Goal: Information Seeking & Learning: Compare options

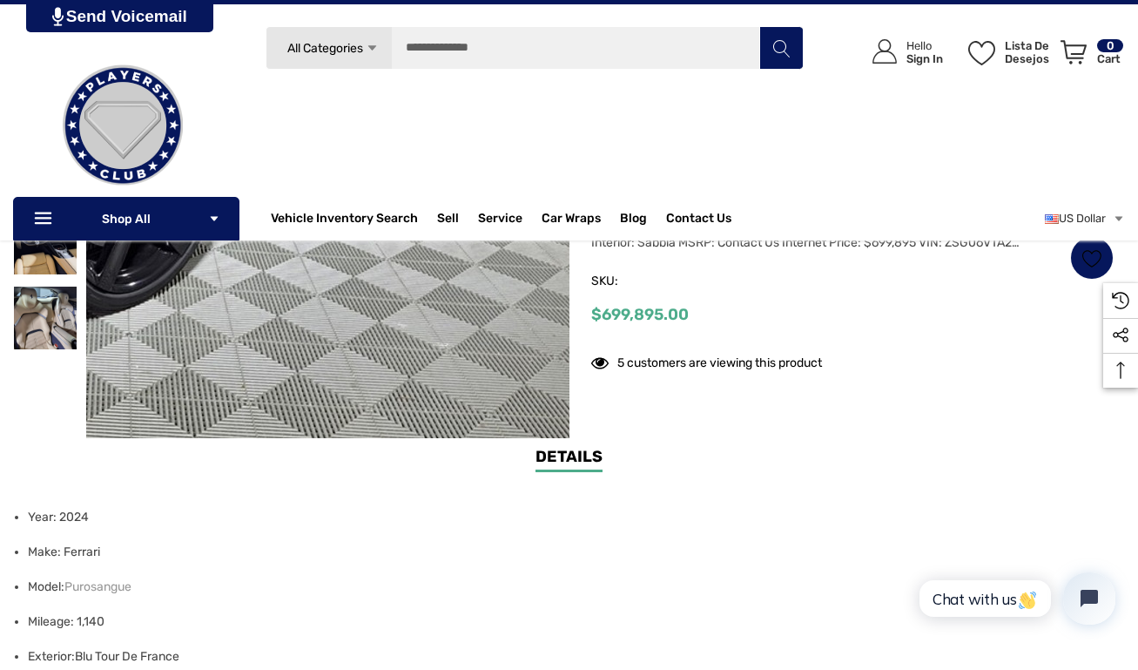
scroll to position [280, 0]
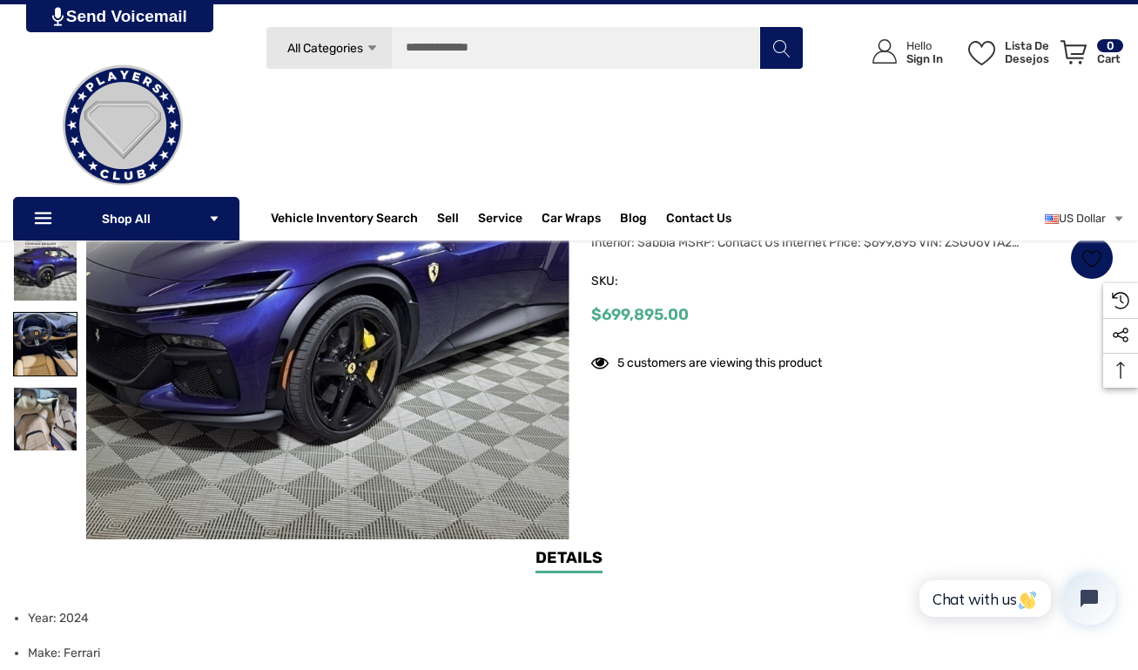
click at [41, 364] on img at bounding box center [45, 344] width 63 height 63
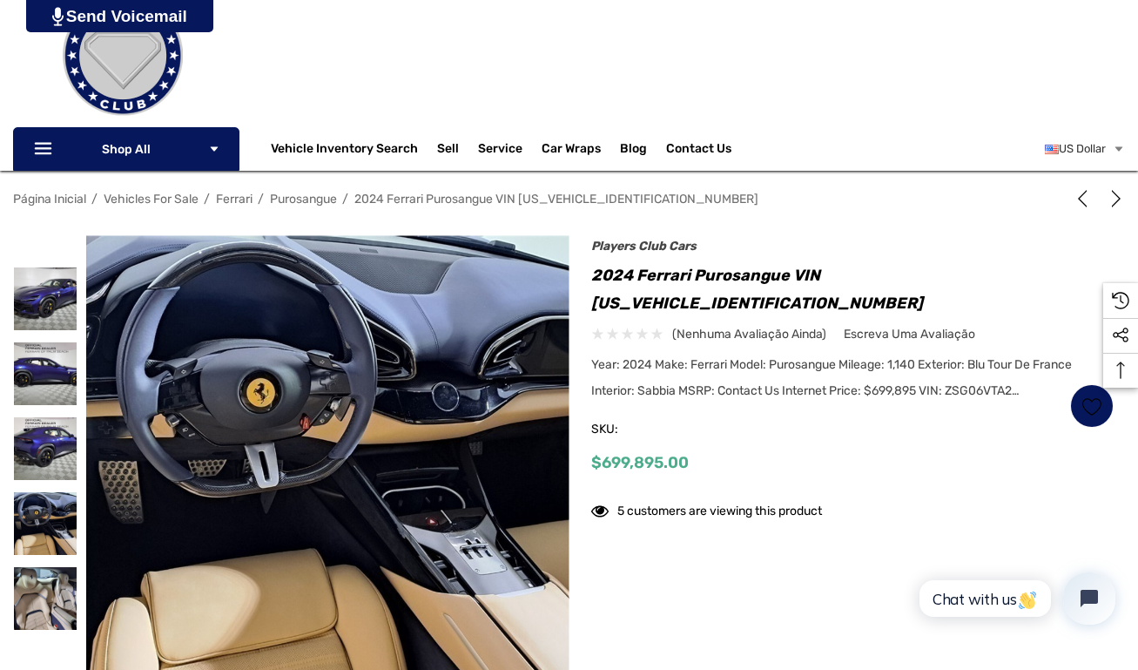
scroll to position [17, 0]
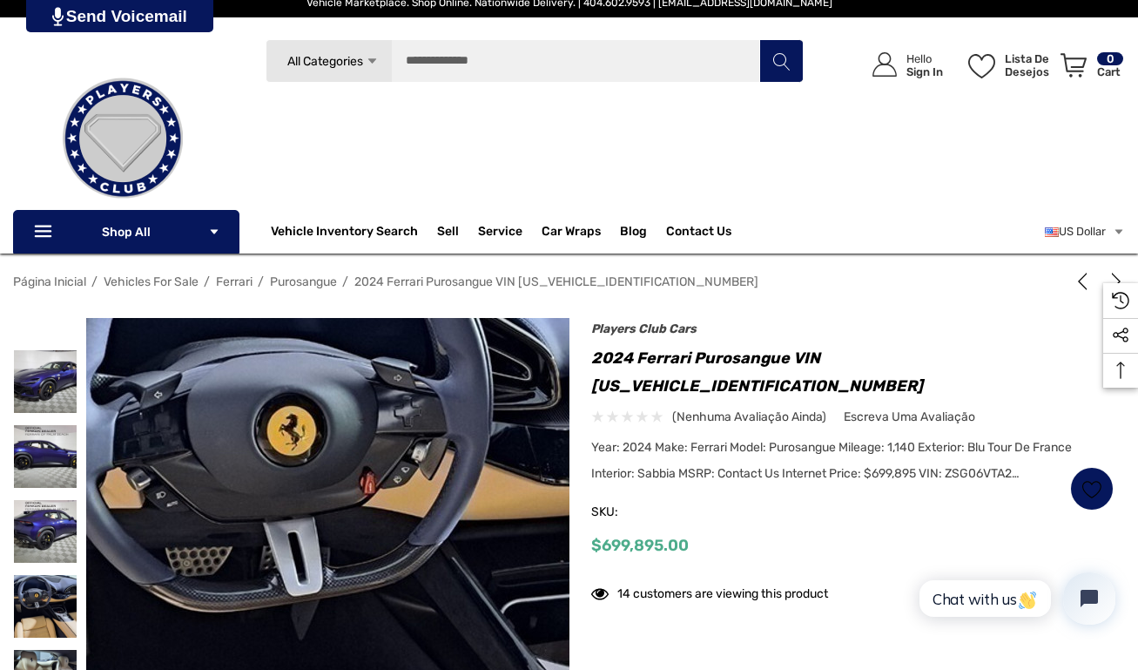
click at [266, 535] on img at bounding box center [407, 577] width 1115 height 836
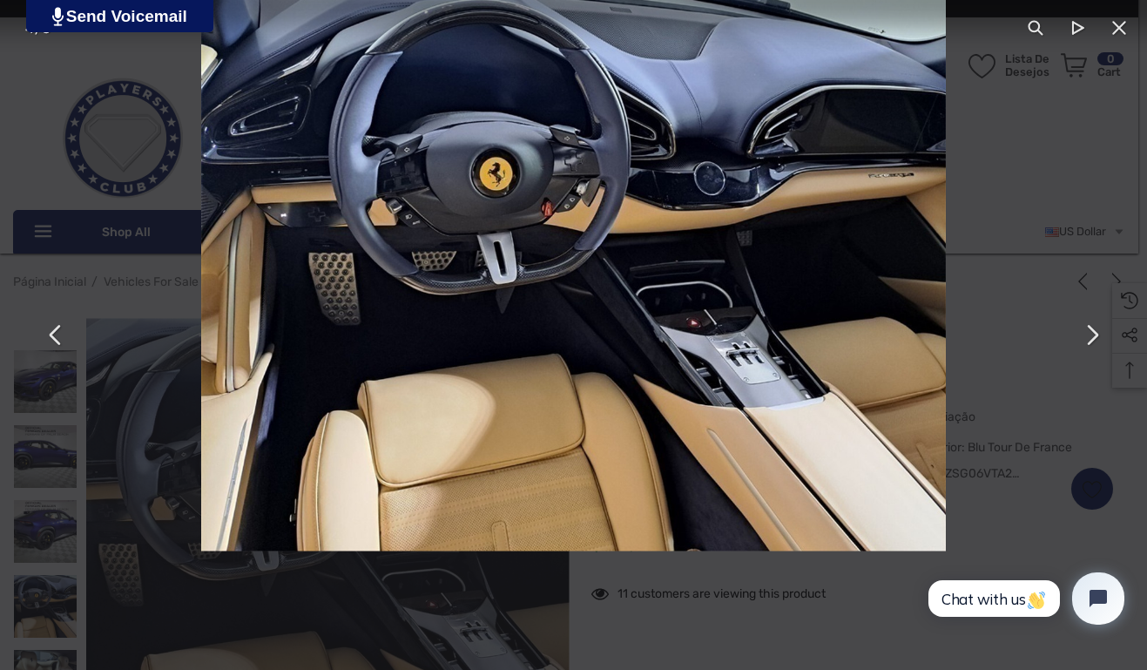
drag, startPoint x: 494, startPoint y: 414, endPoint x: 1406, endPoint y: 374, distance: 912.6
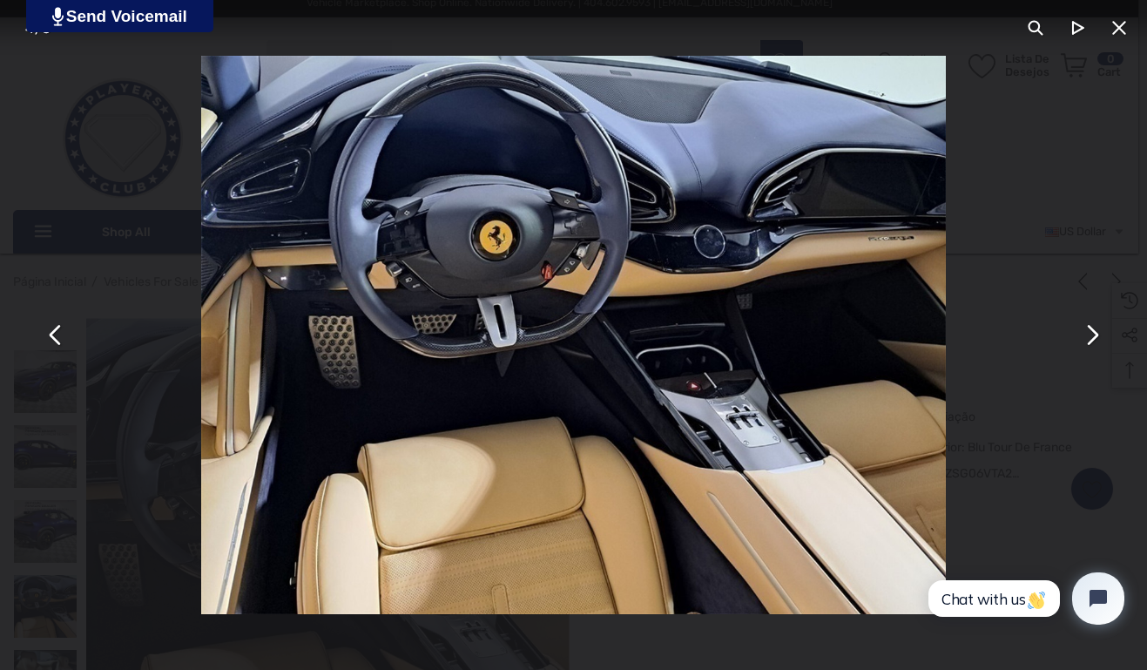
click at [626, 300] on img "You can close this modal content with the ESC key" at bounding box center [573, 335] width 745 height 558
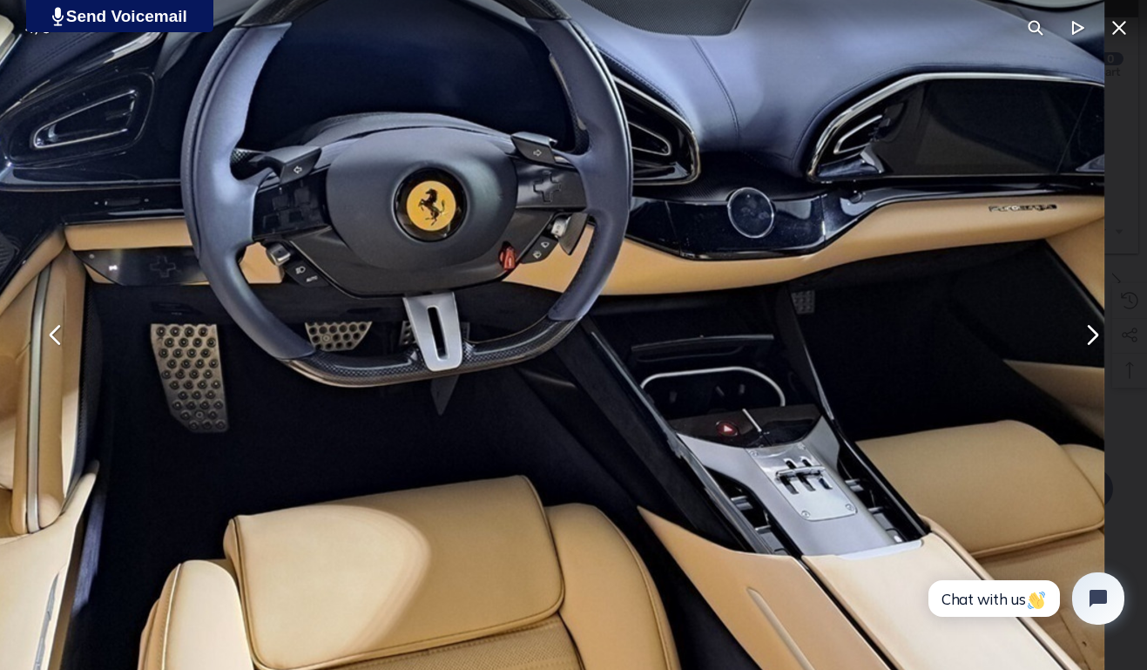
click at [582, 210] on img "You can close this modal content with the ESC key" at bounding box center [547, 353] width 1115 height 836
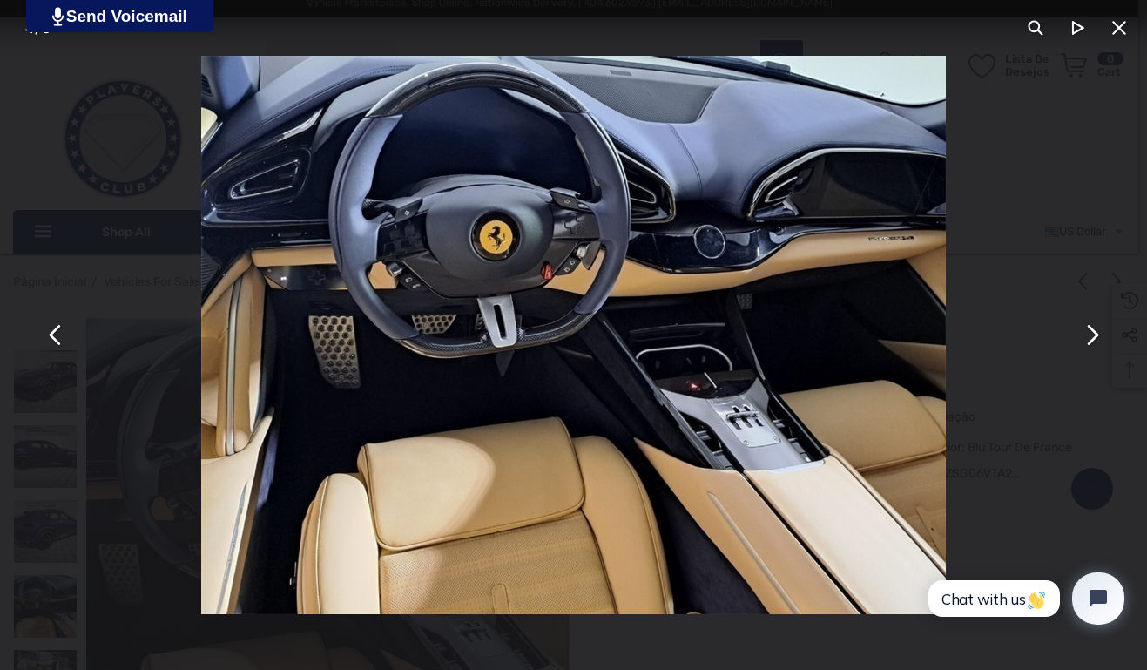
click at [1120, 27] on button "You can close this modal content with the ESC key" at bounding box center [1119, 28] width 42 height 42
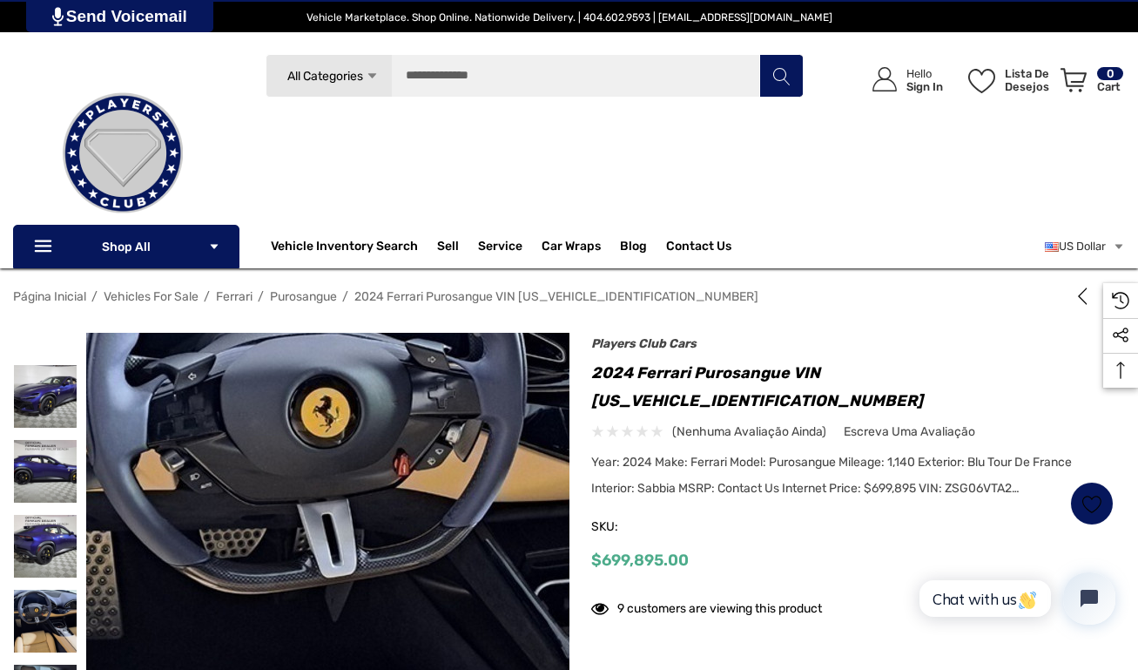
scroll to position [1, 0]
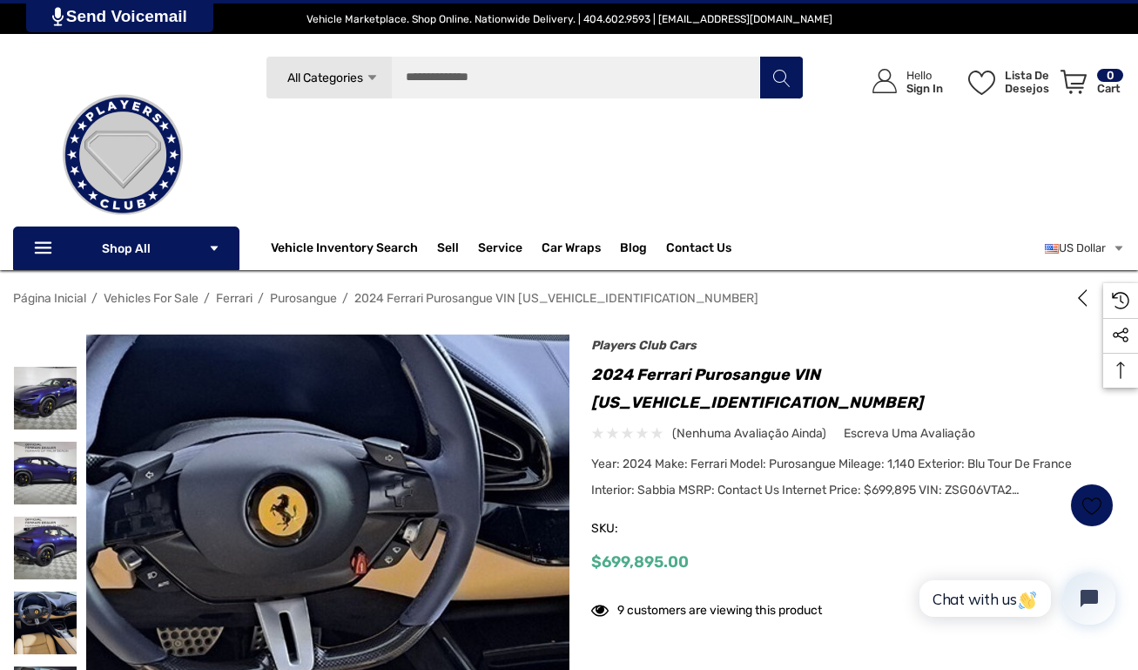
click at [273, 464] on img at bounding box center [399, 657] width 1115 height 836
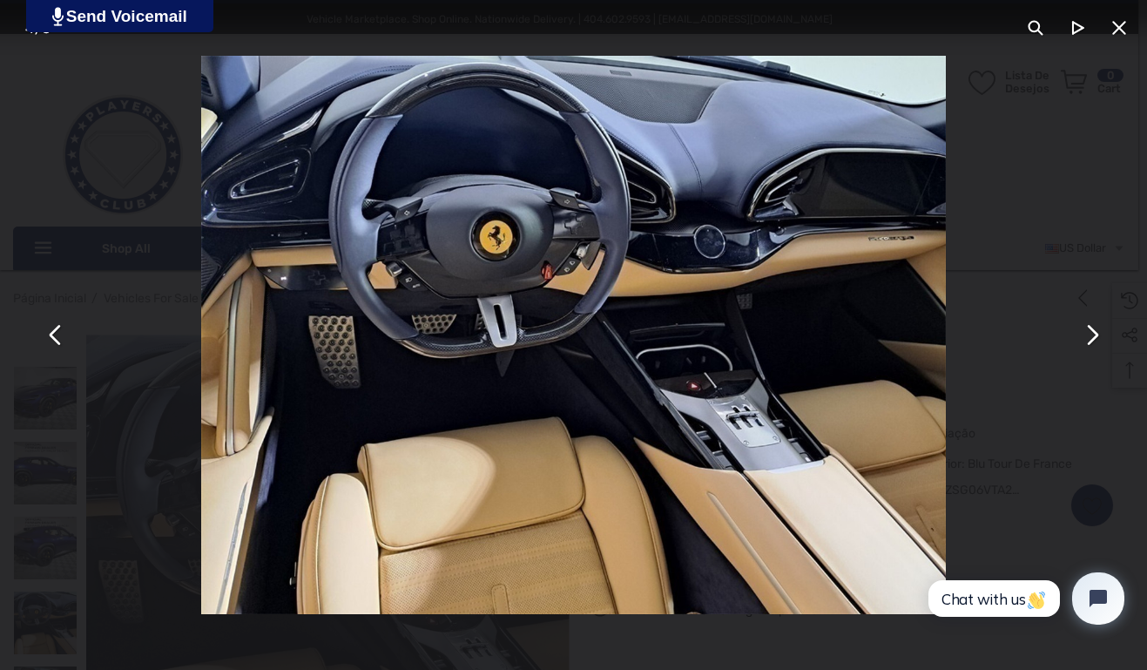
click at [1118, 28] on button "You can close this modal content with the ESC key" at bounding box center [1119, 28] width 42 height 42
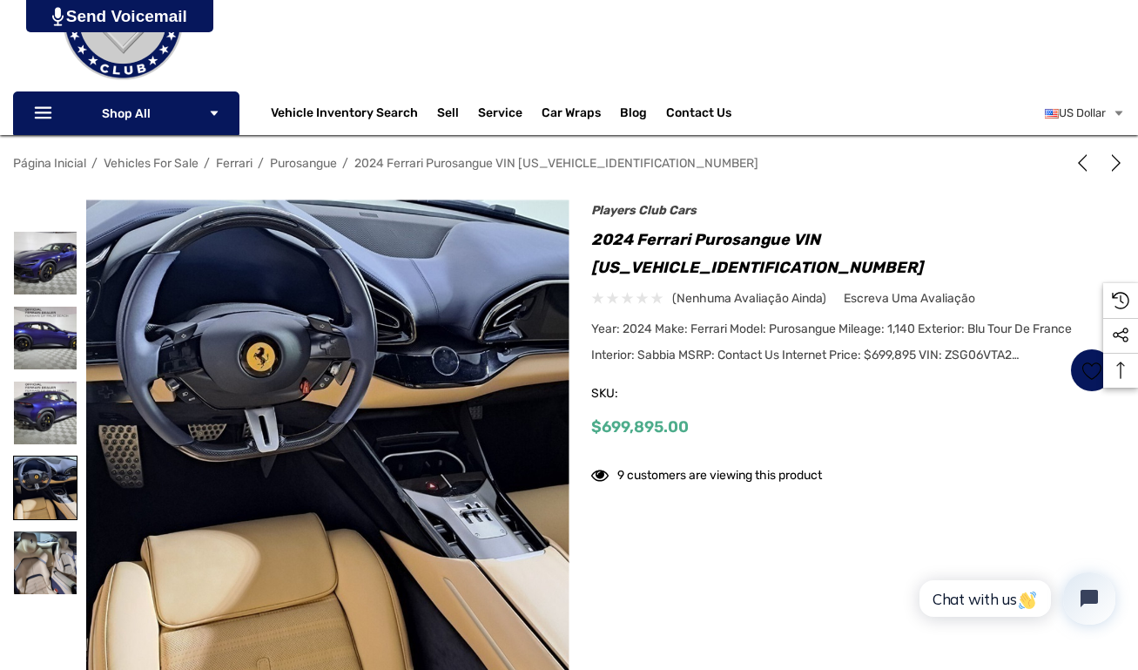
scroll to position [137, 0]
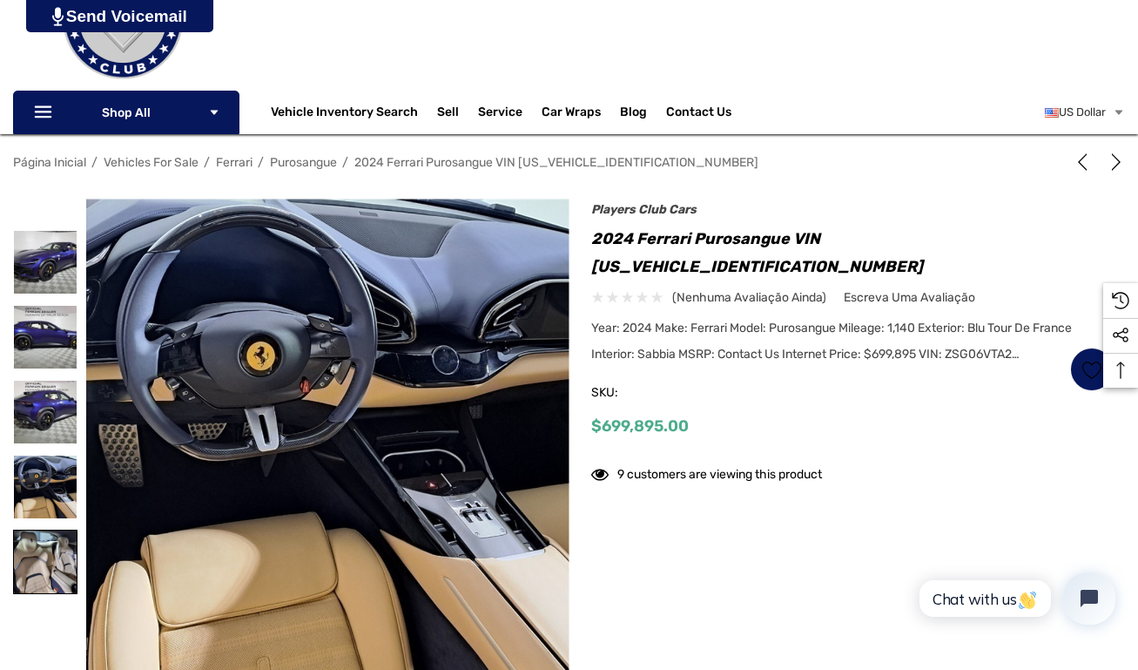
click at [51, 567] on img at bounding box center [45, 561] width 63 height 63
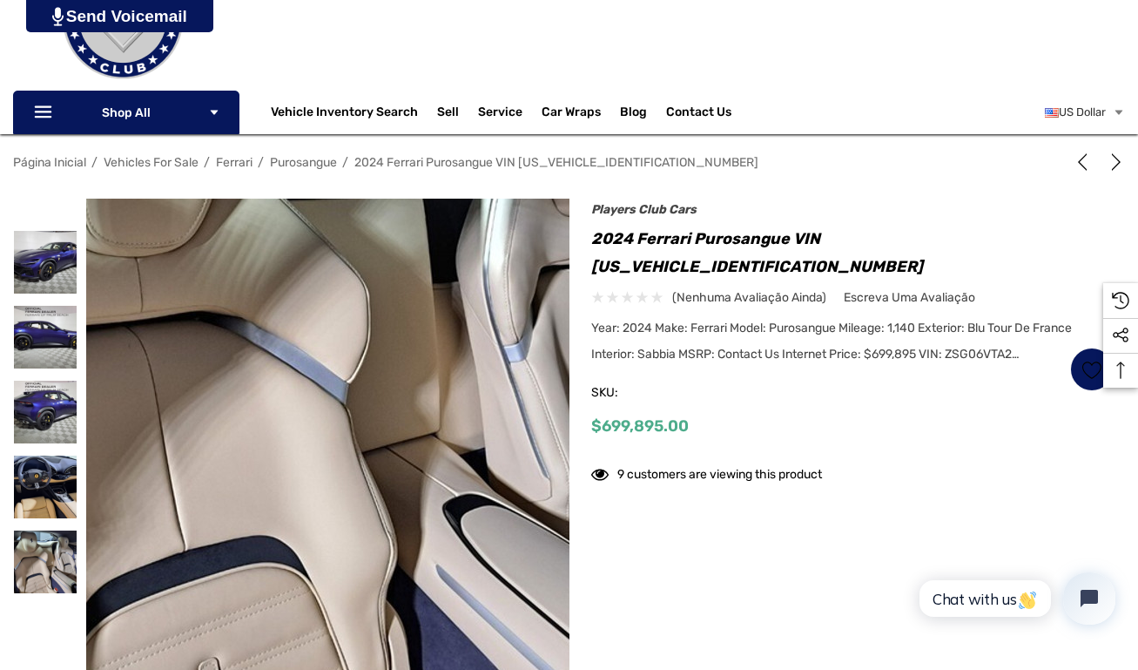
click at [322, 511] on img at bounding box center [335, 388] width 1115 height 836
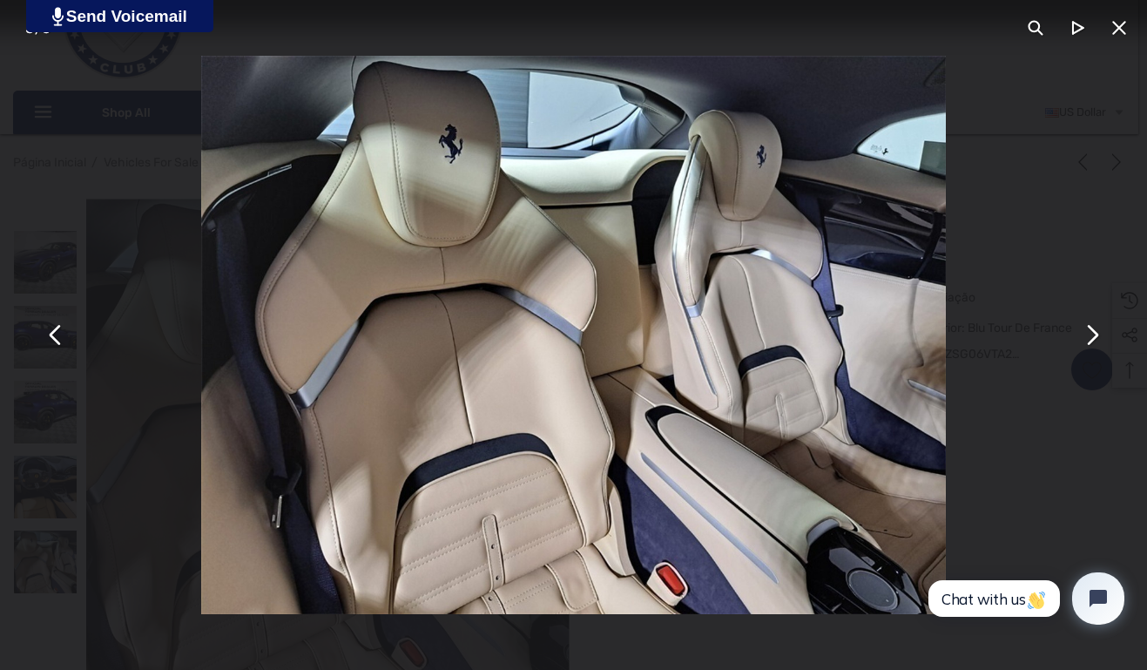
click at [565, 328] on img "You can close this modal content with the ESC key" at bounding box center [573, 335] width 745 height 558
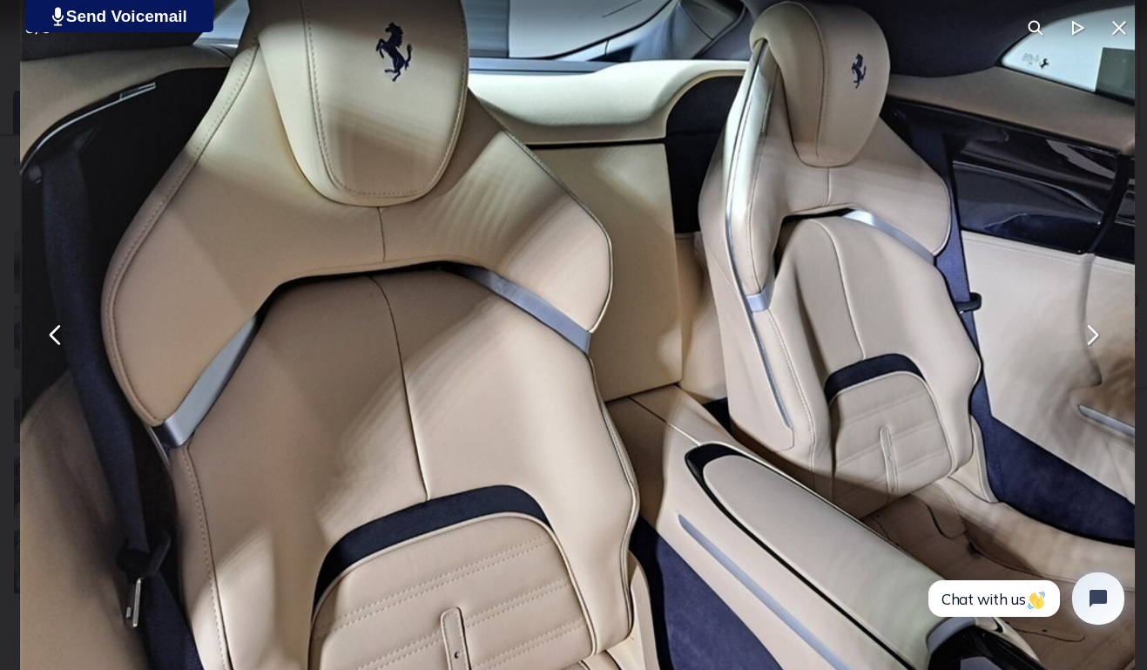
click at [1120, 28] on button "You can close this modal content with the ESC key" at bounding box center [1119, 28] width 42 height 42
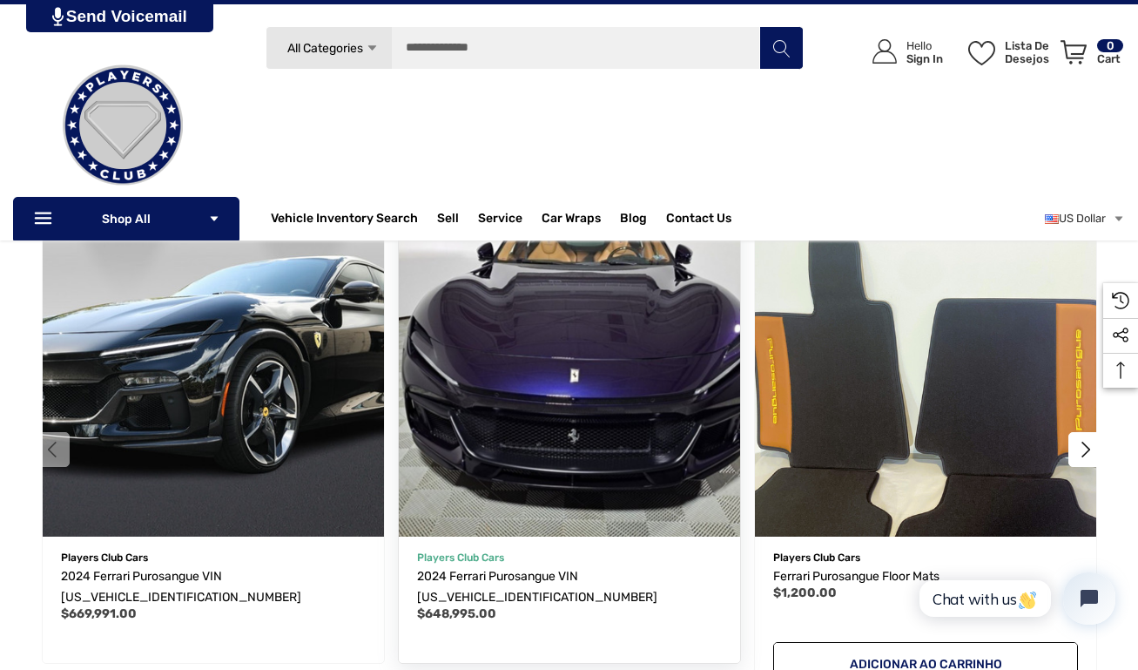
scroll to position [2306, 0]
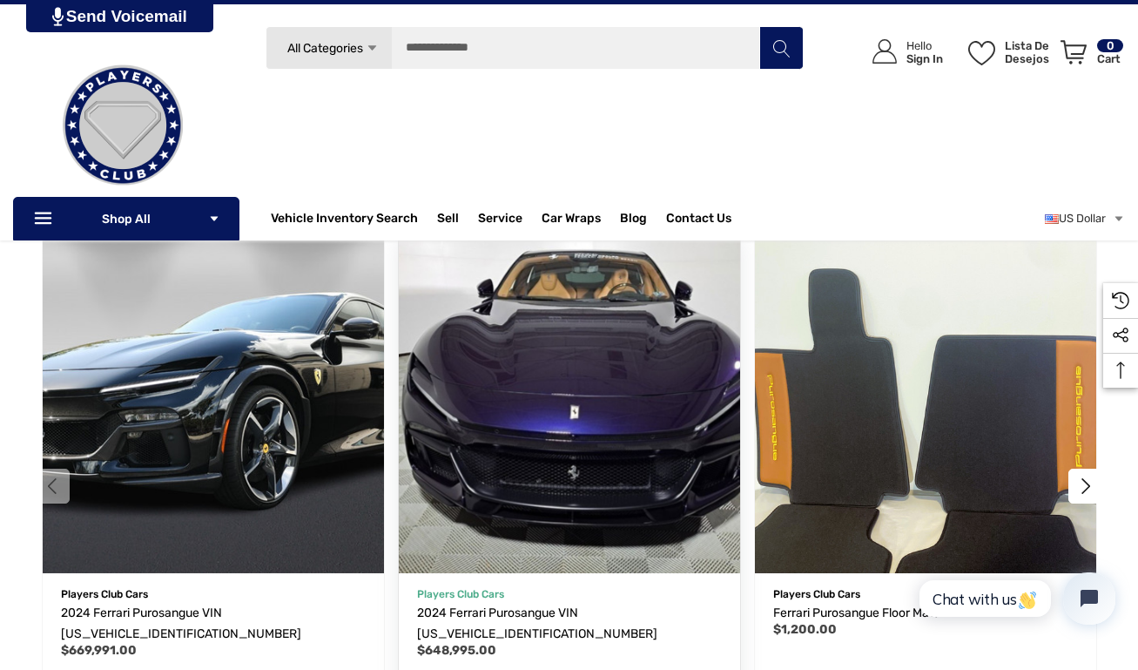
click at [543, 513] on img "2024 Ferrari Purosangue VIN ZSG06VTA7R0305445,$648,995.00\a" at bounding box center [568, 401] width 375 height 375
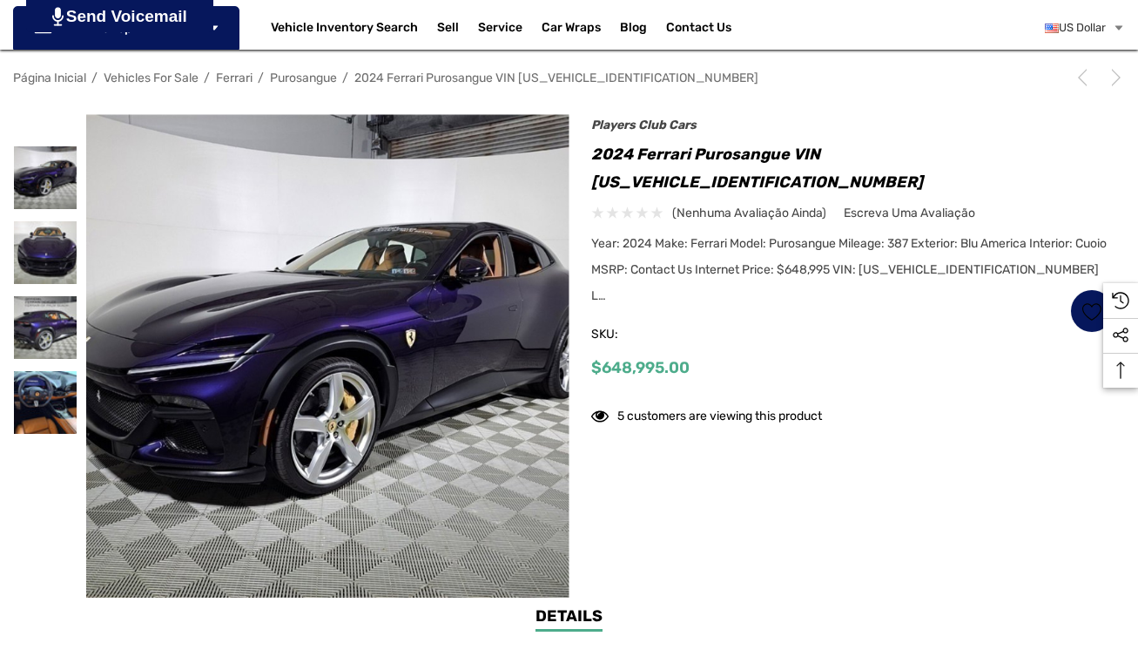
scroll to position [221, 0]
click at [36, 403] on img at bounding box center [45, 402] width 63 height 63
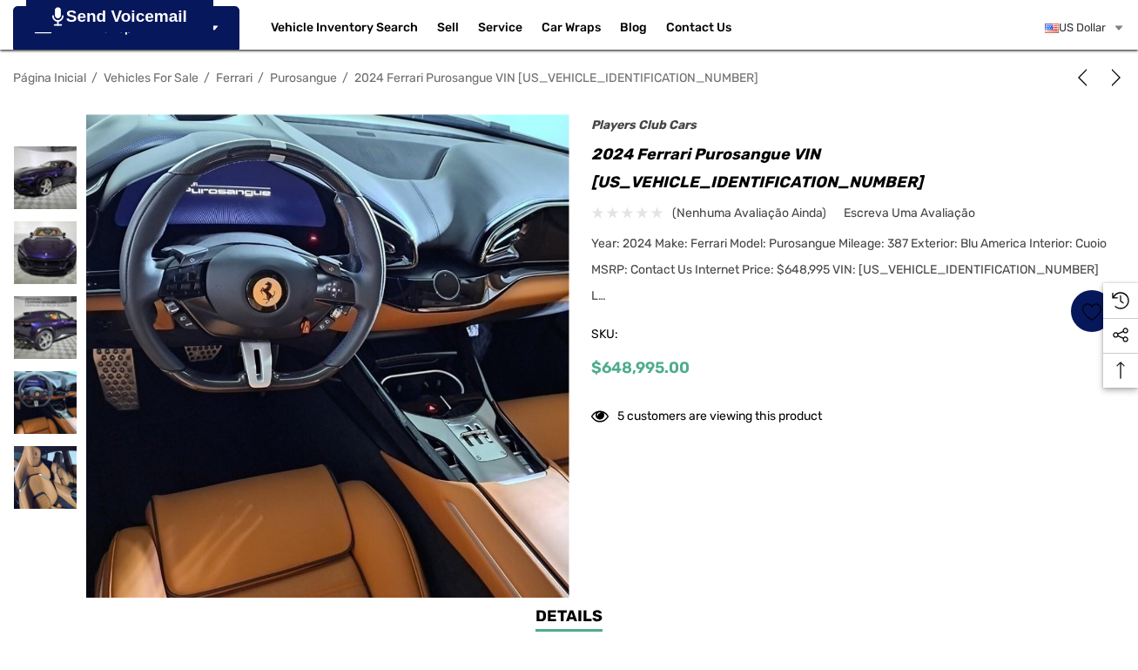
scroll to position [0, 0]
click at [49, 400] on img at bounding box center [45, 402] width 63 height 63
click at [41, 484] on img at bounding box center [45, 477] width 63 height 63
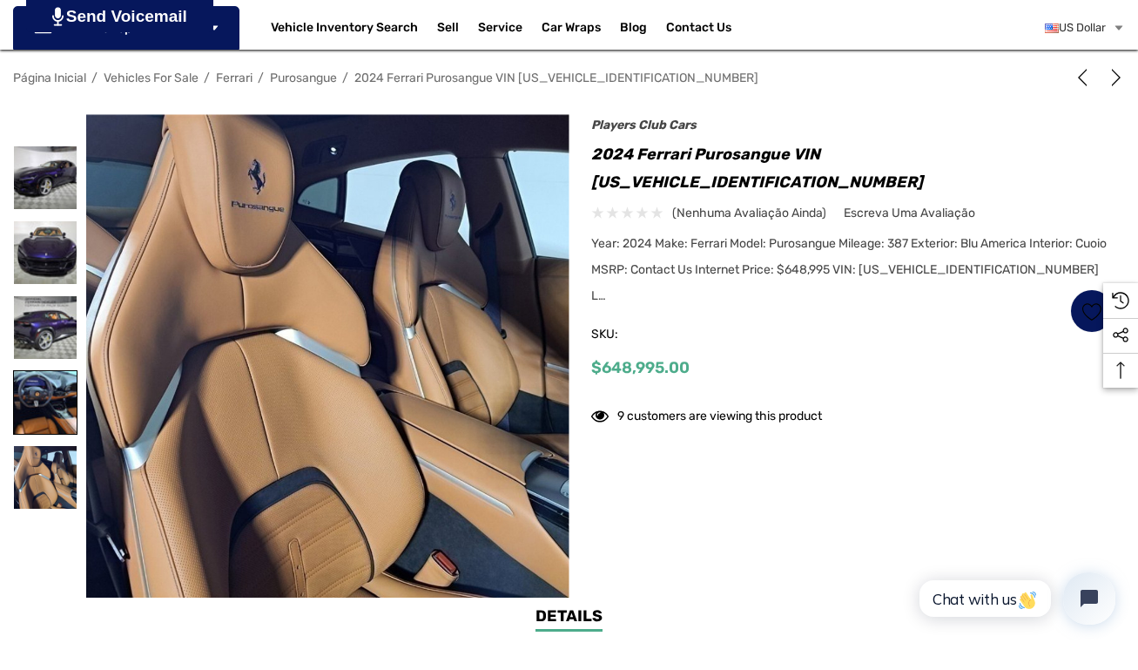
click at [46, 404] on img at bounding box center [45, 402] width 63 height 63
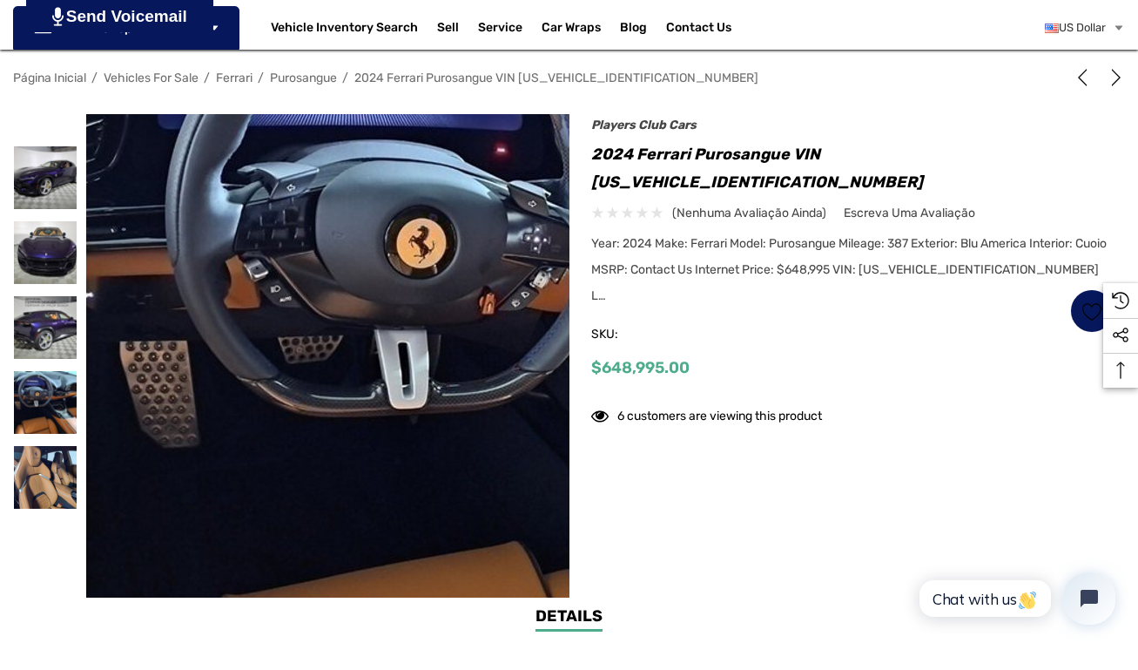
click at [176, 358] on img at bounding box center [526, 354] width 1115 height 836
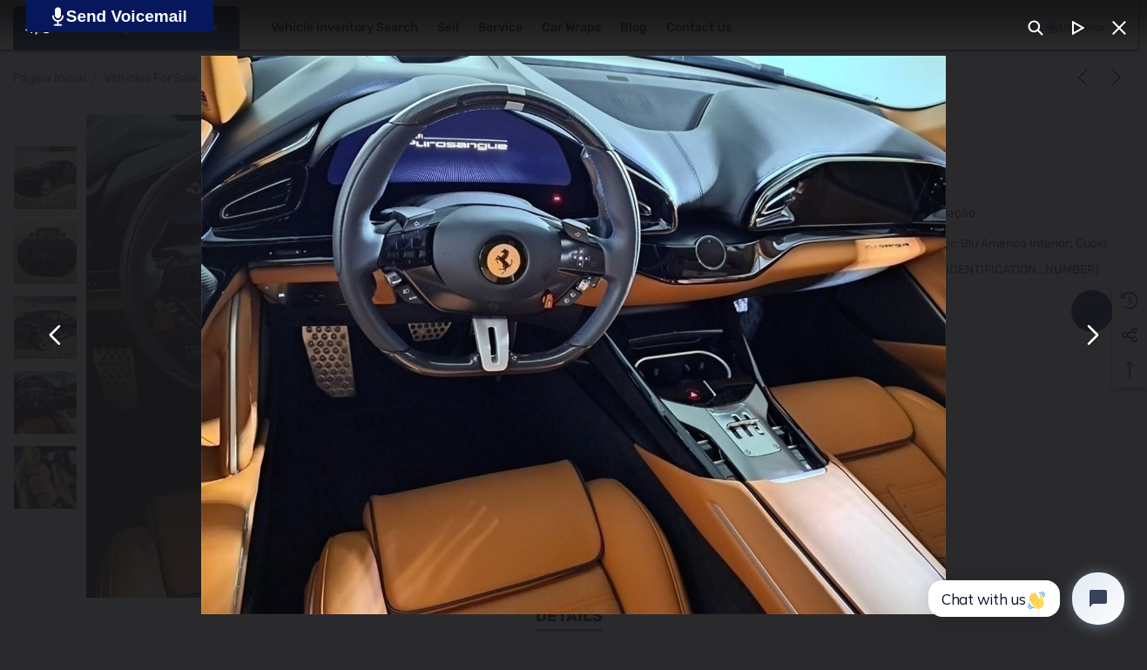
click at [656, 288] on img "You can close this modal content with the ESC key" at bounding box center [573, 335] width 745 height 558
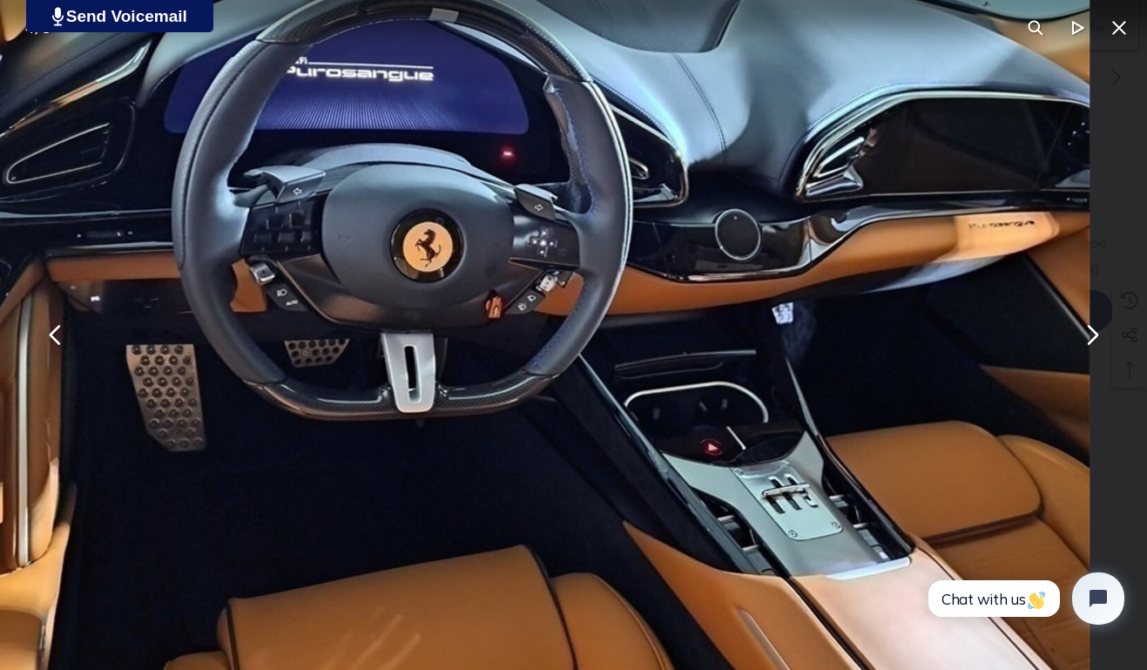
click at [1121, 27] on button "You can close this modal content with the ESC key" at bounding box center [1119, 28] width 42 height 42
